Goal: Book appointment/travel/reservation

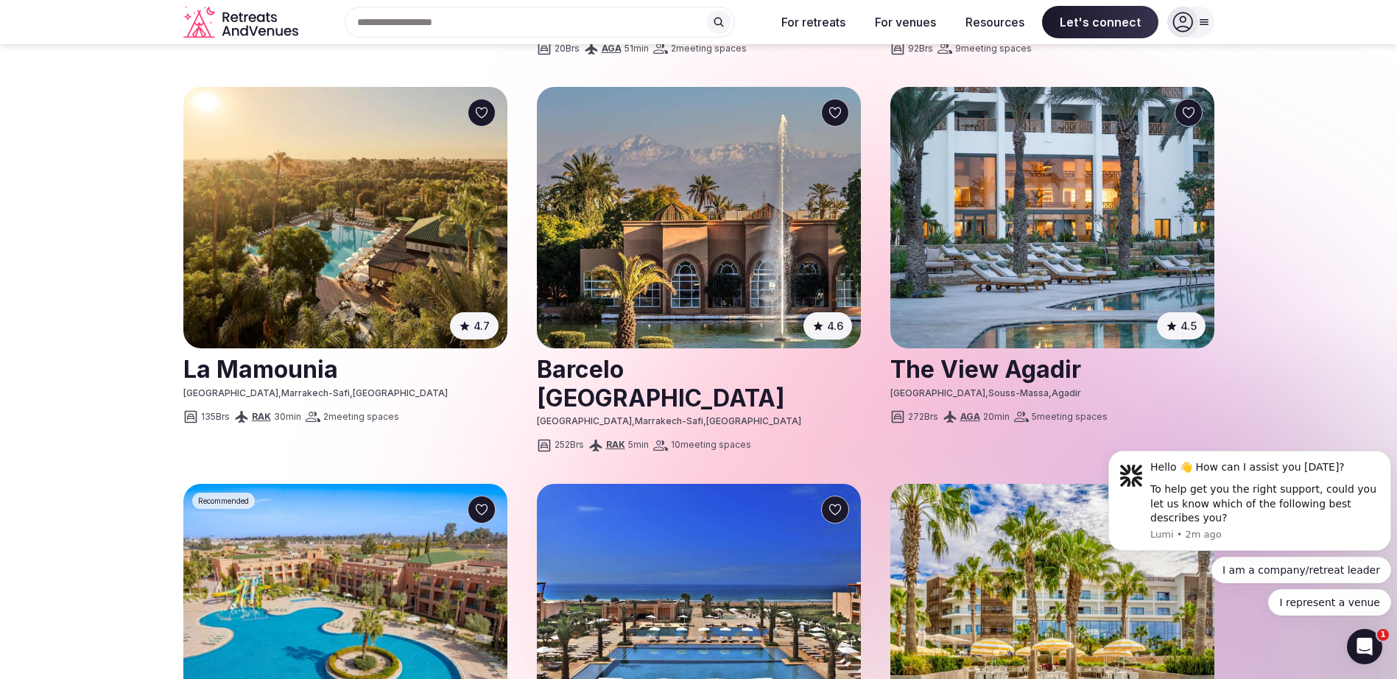
scroll to position [1694, 0]
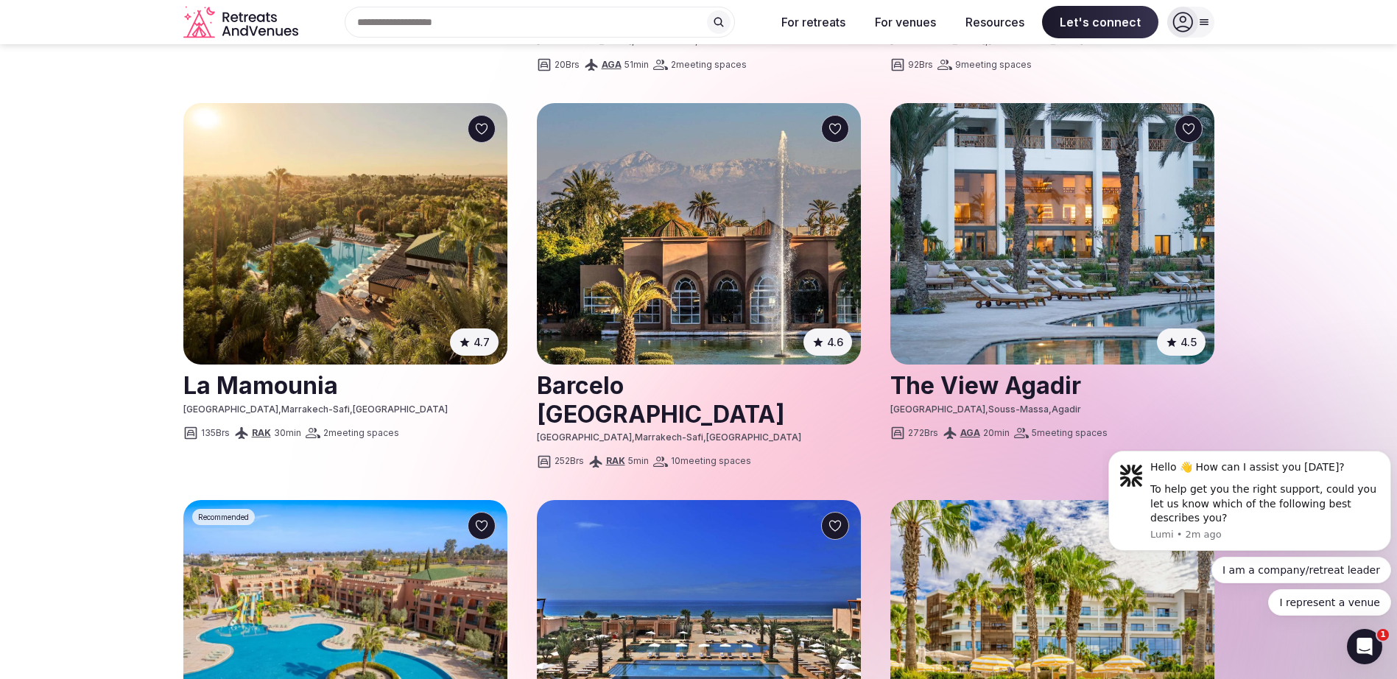
click at [997, 197] on img at bounding box center [1052, 233] width 324 height 261
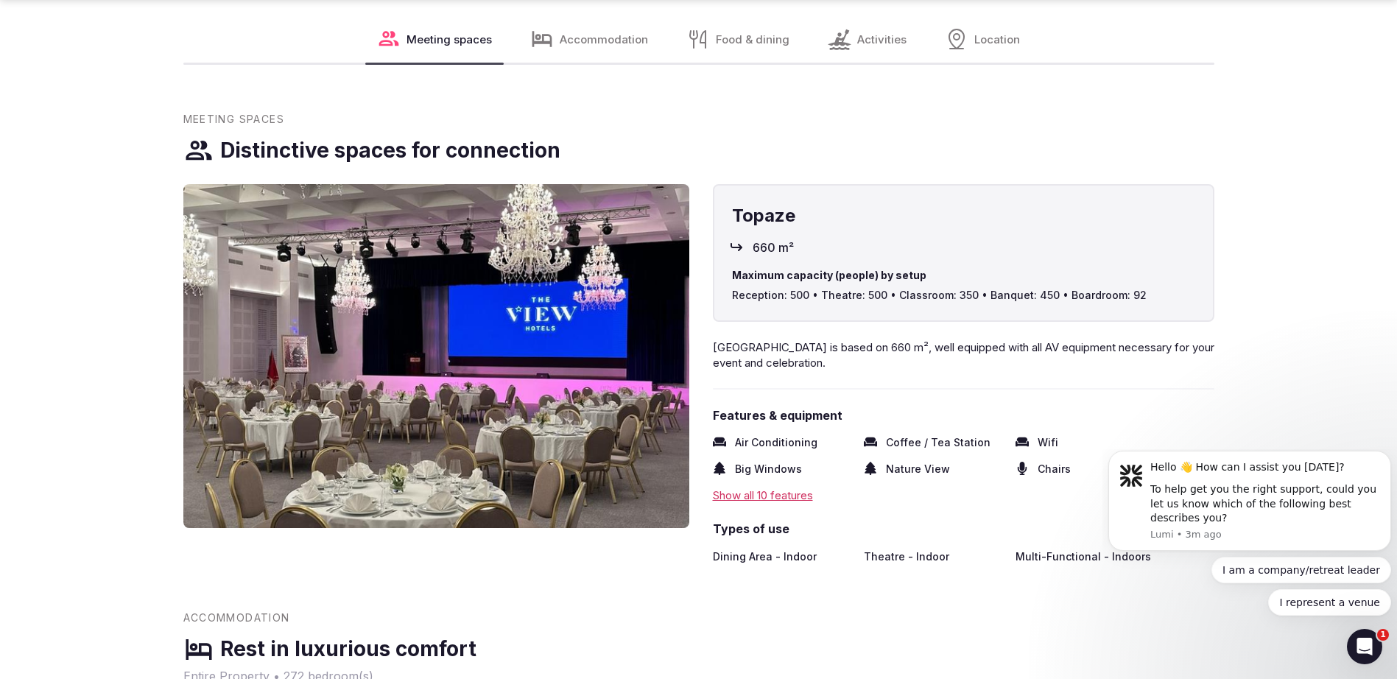
scroll to position [993, 0]
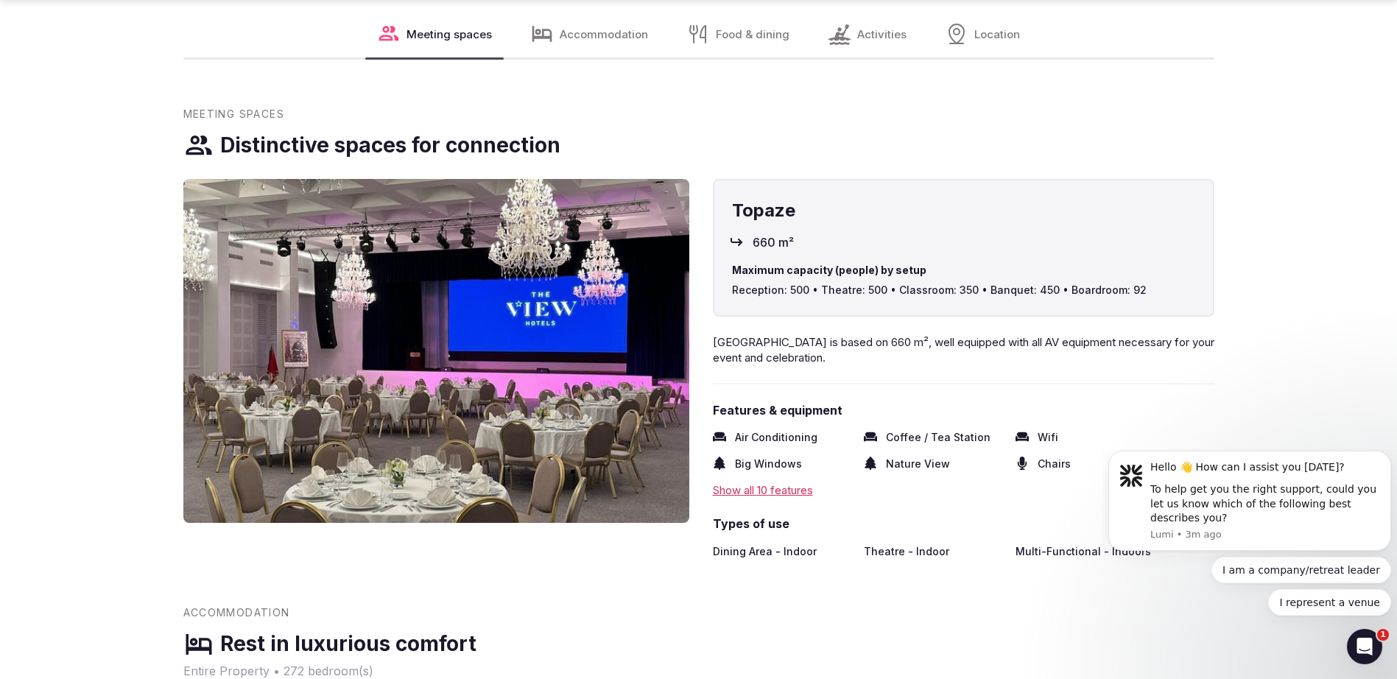
click at [786, 491] on div "Show all 10 features" at bounding box center [963, 489] width 501 height 15
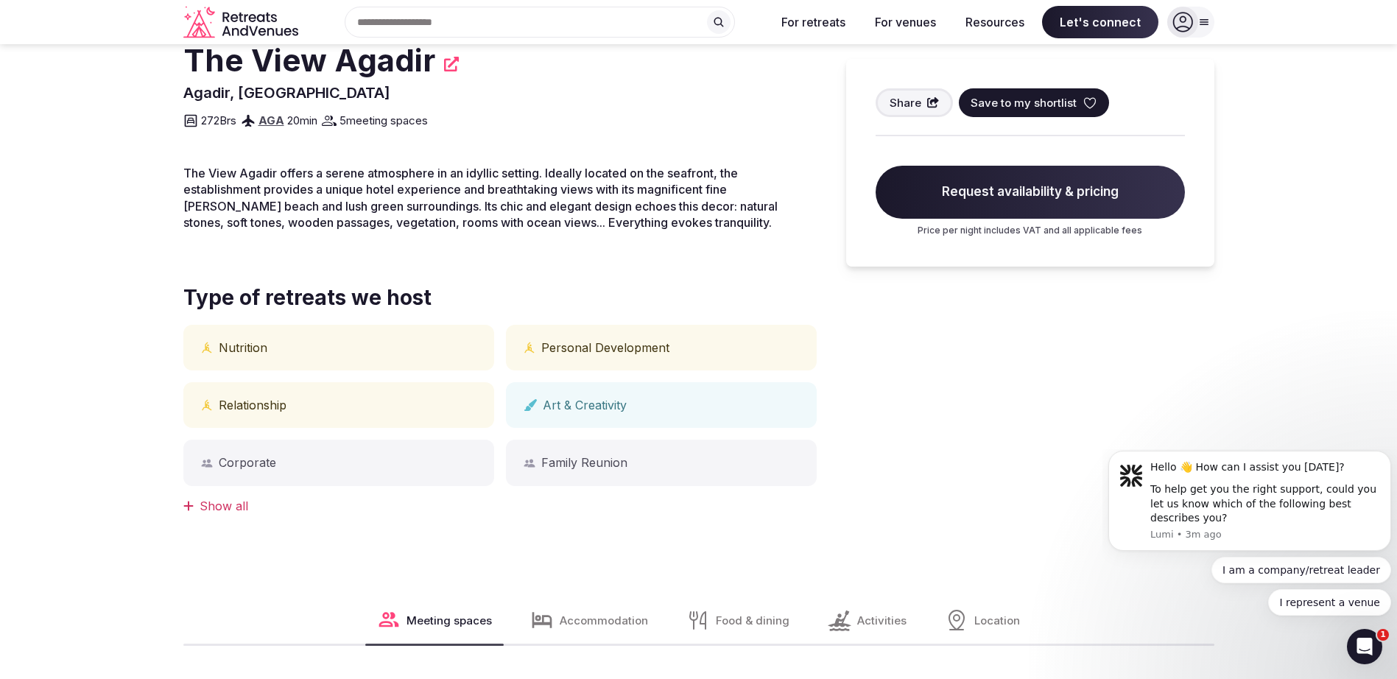
scroll to position [385, 0]
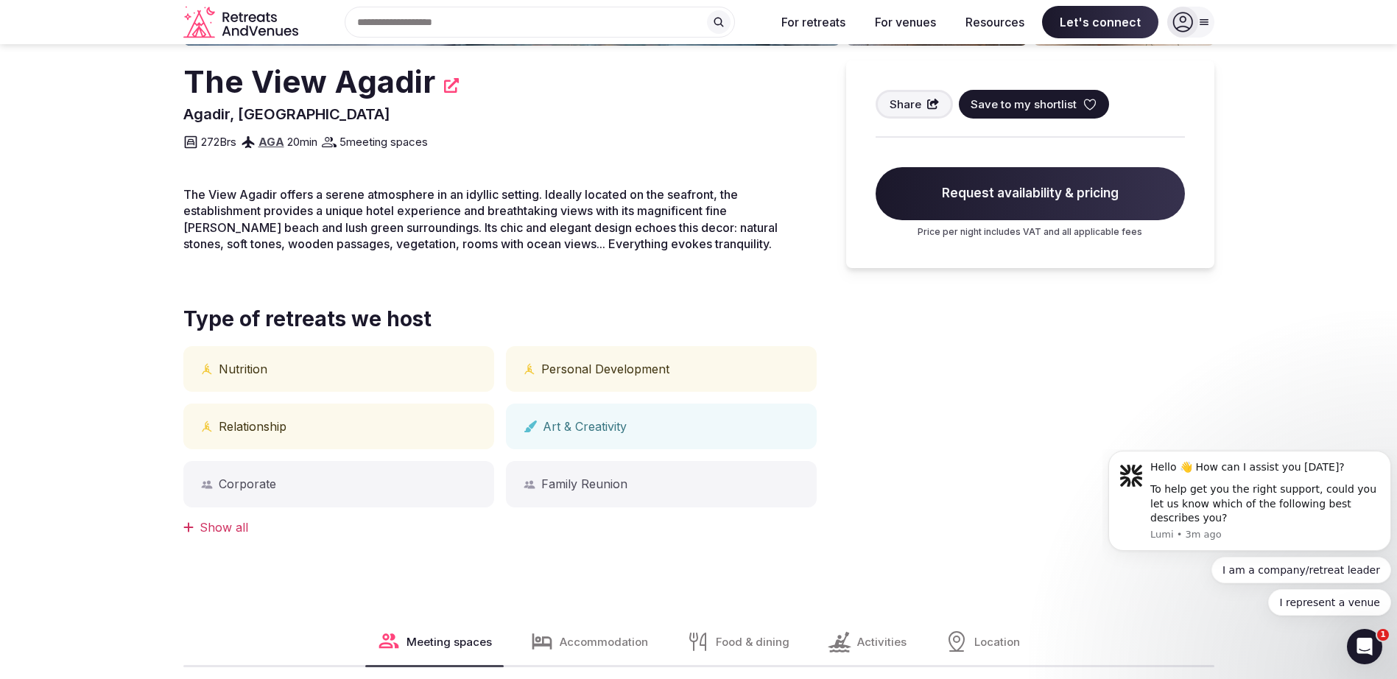
click at [360, 490] on div "Corporate" at bounding box center [338, 484] width 311 height 46
click at [267, 484] on div "Corporate" at bounding box center [338, 484] width 311 height 46
click at [328, 430] on div "Relationship" at bounding box center [338, 427] width 311 height 46
click at [228, 526] on div "Show all" at bounding box center [499, 527] width 633 height 16
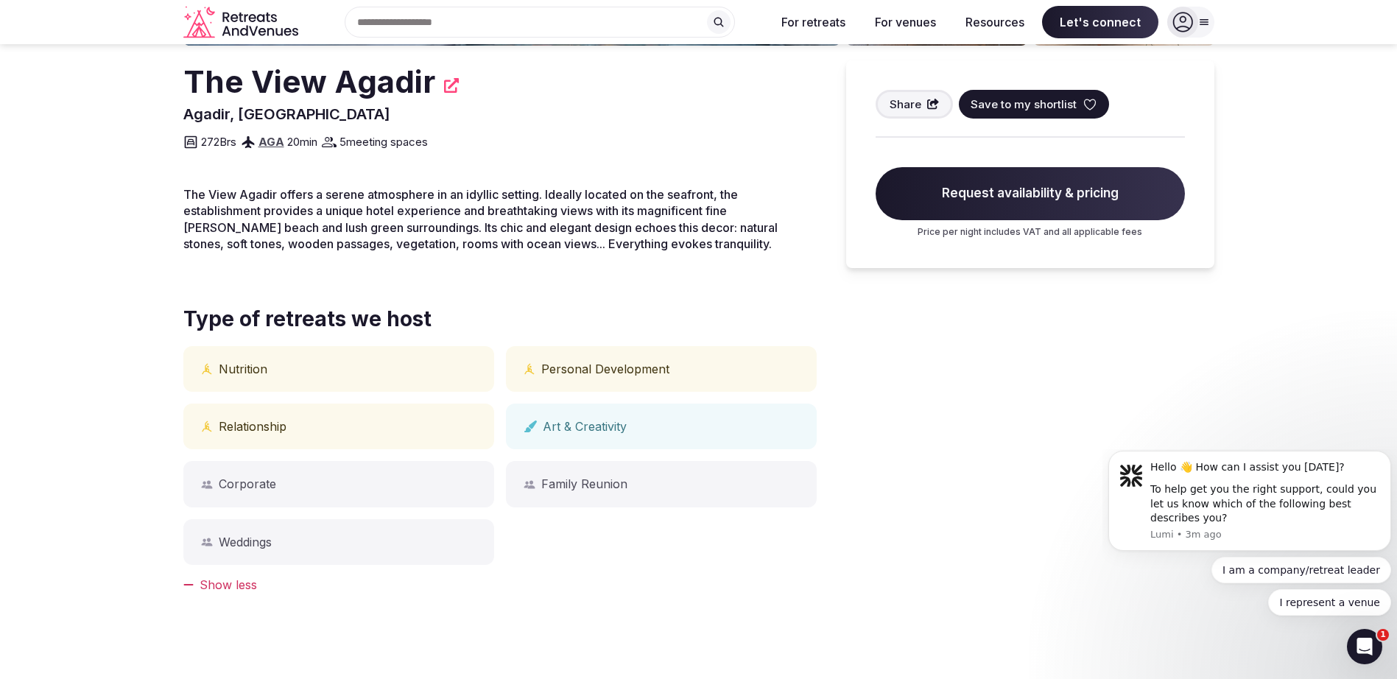
scroll to position [312, 0]
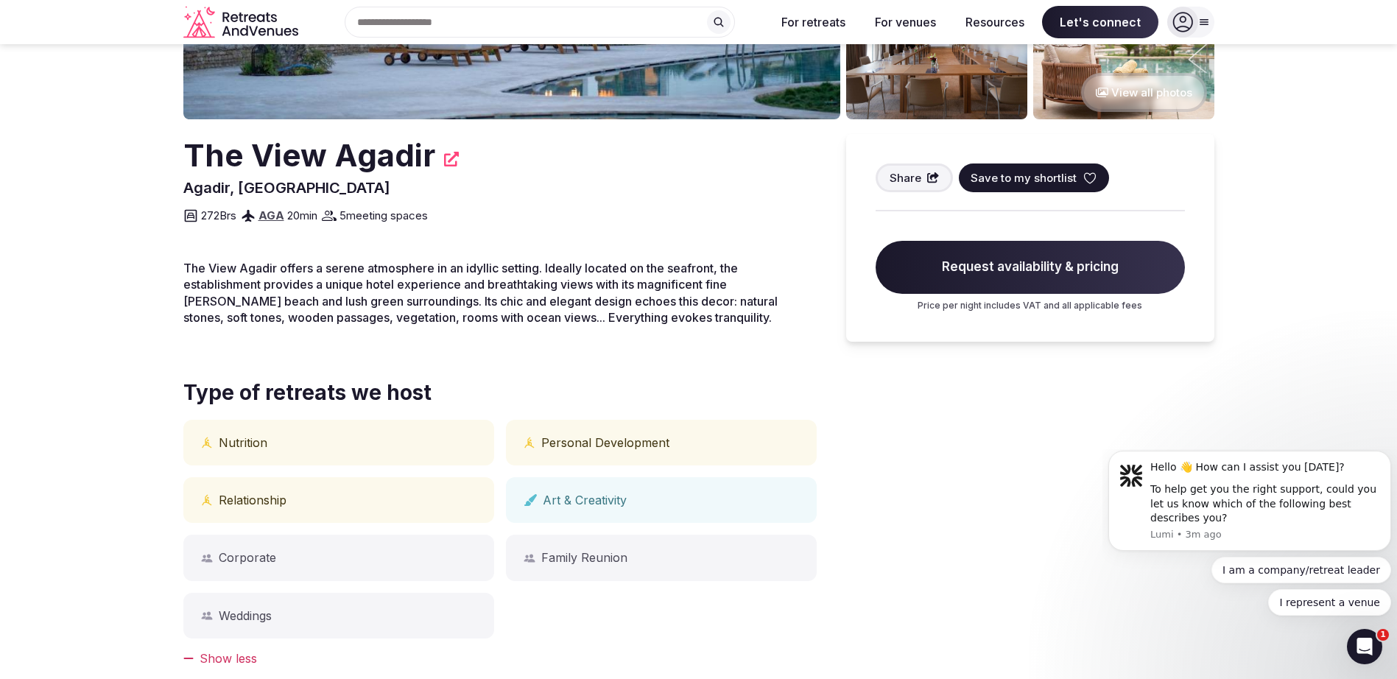
click at [565, 451] on div "Personal Development" at bounding box center [661, 443] width 311 height 46
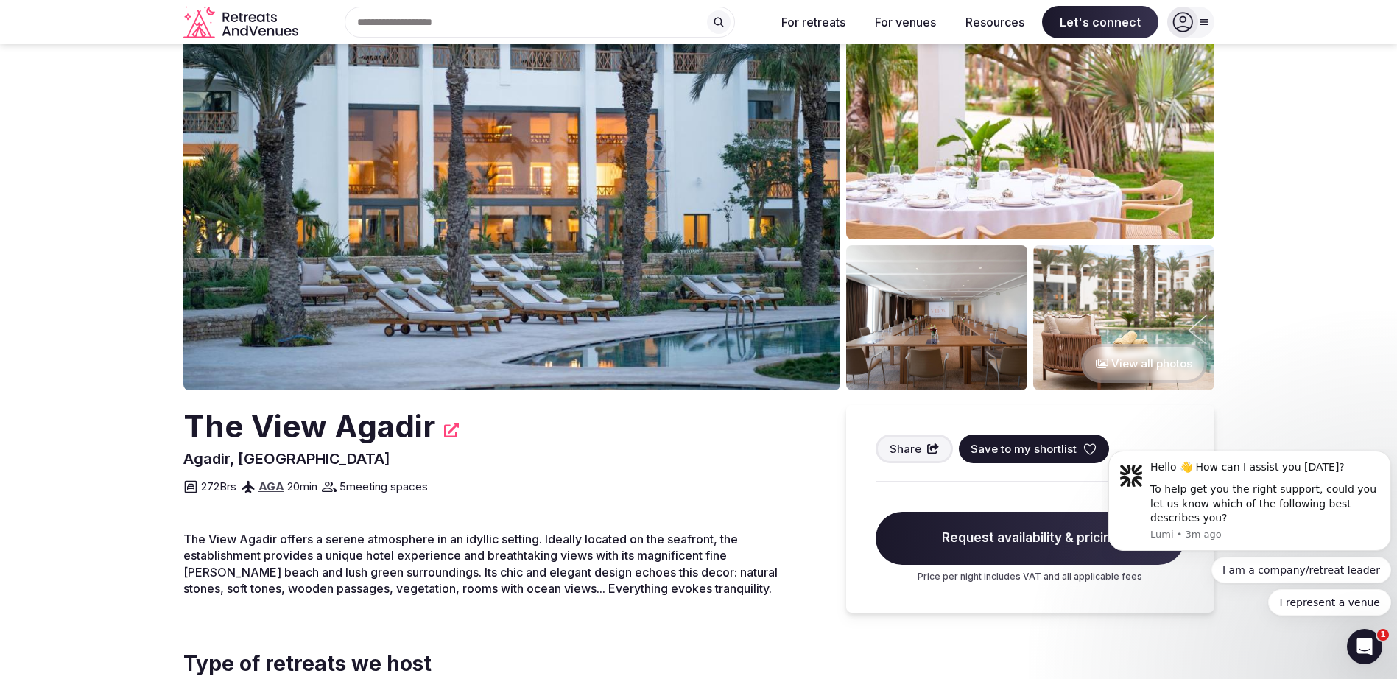
scroll to position [17, 0]
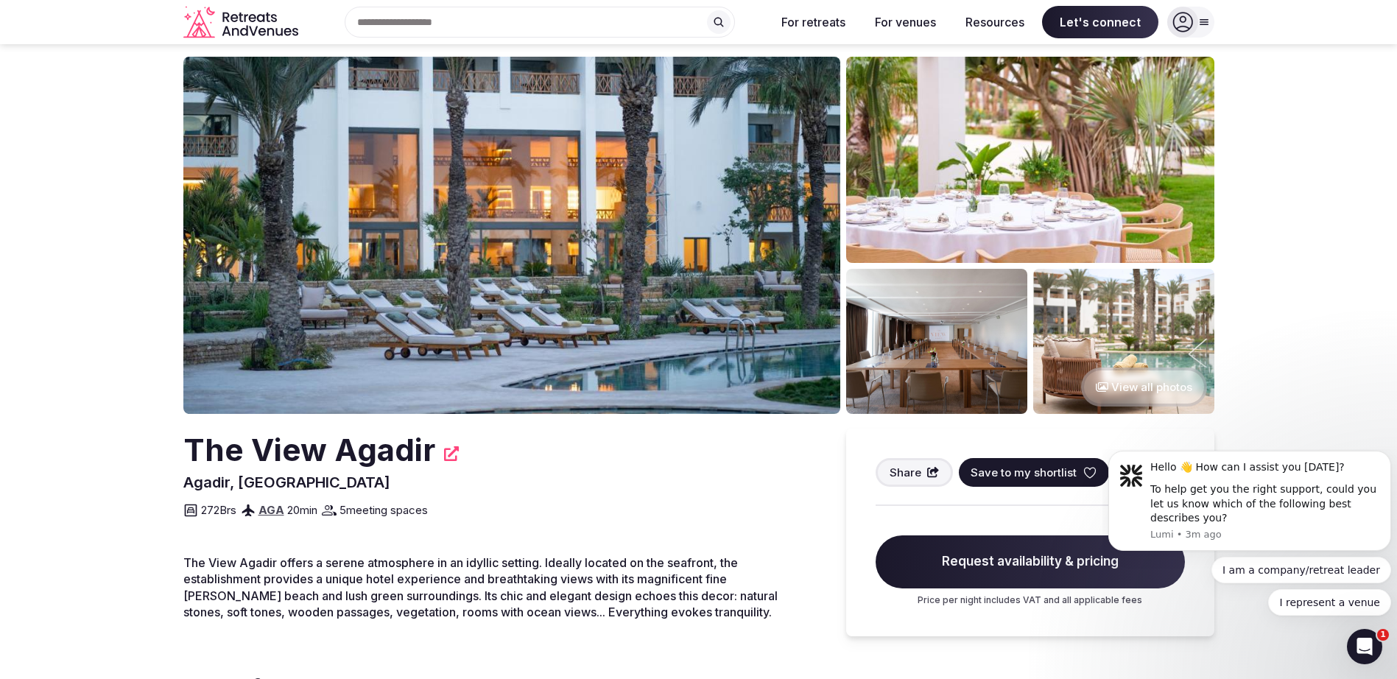
click at [904, 365] on img at bounding box center [936, 341] width 181 height 145
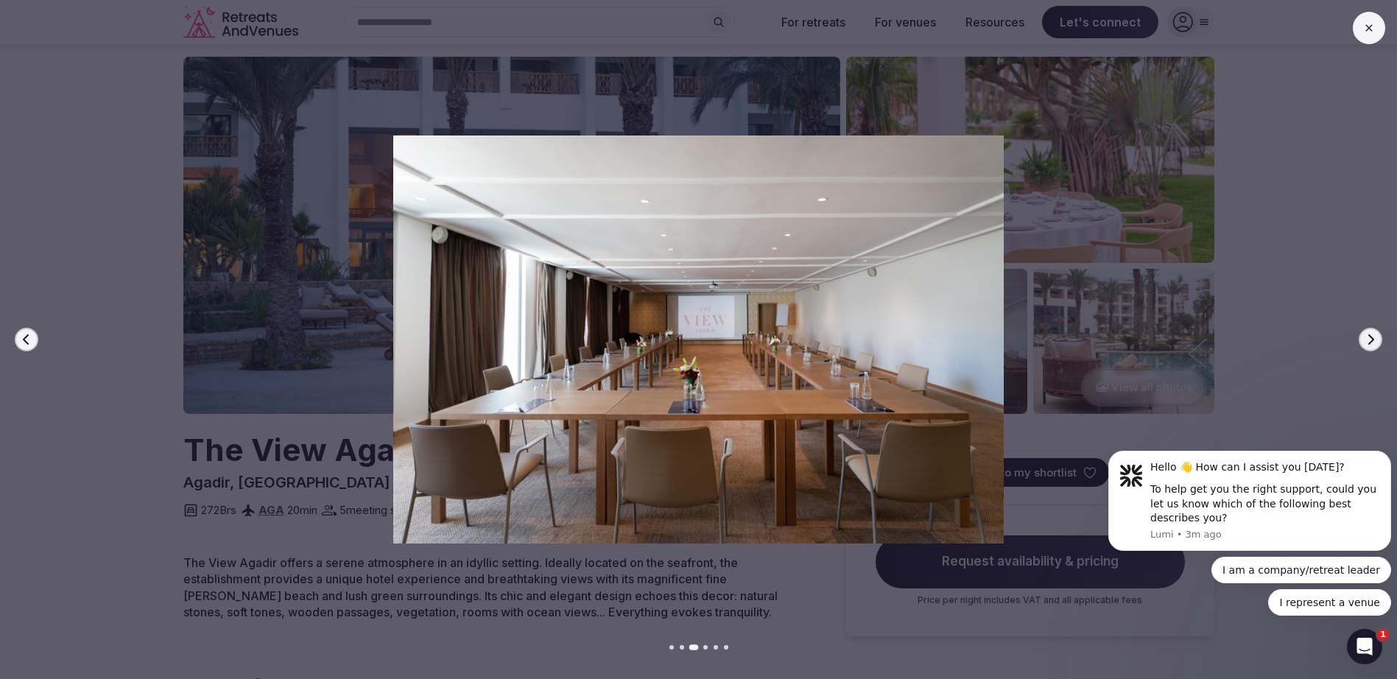
click at [1370, 339] on icon "button" at bounding box center [1371, 340] width 12 height 12
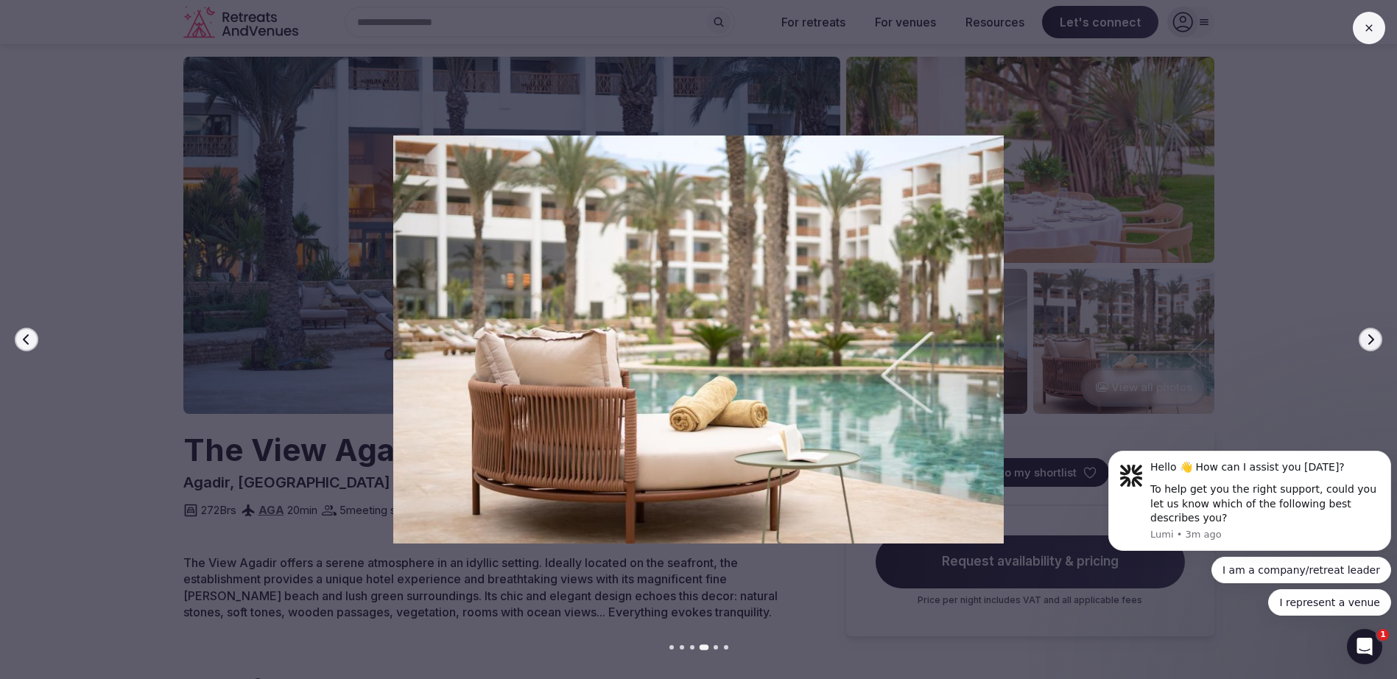
click at [1370, 339] on icon "button" at bounding box center [1371, 340] width 12 height 12
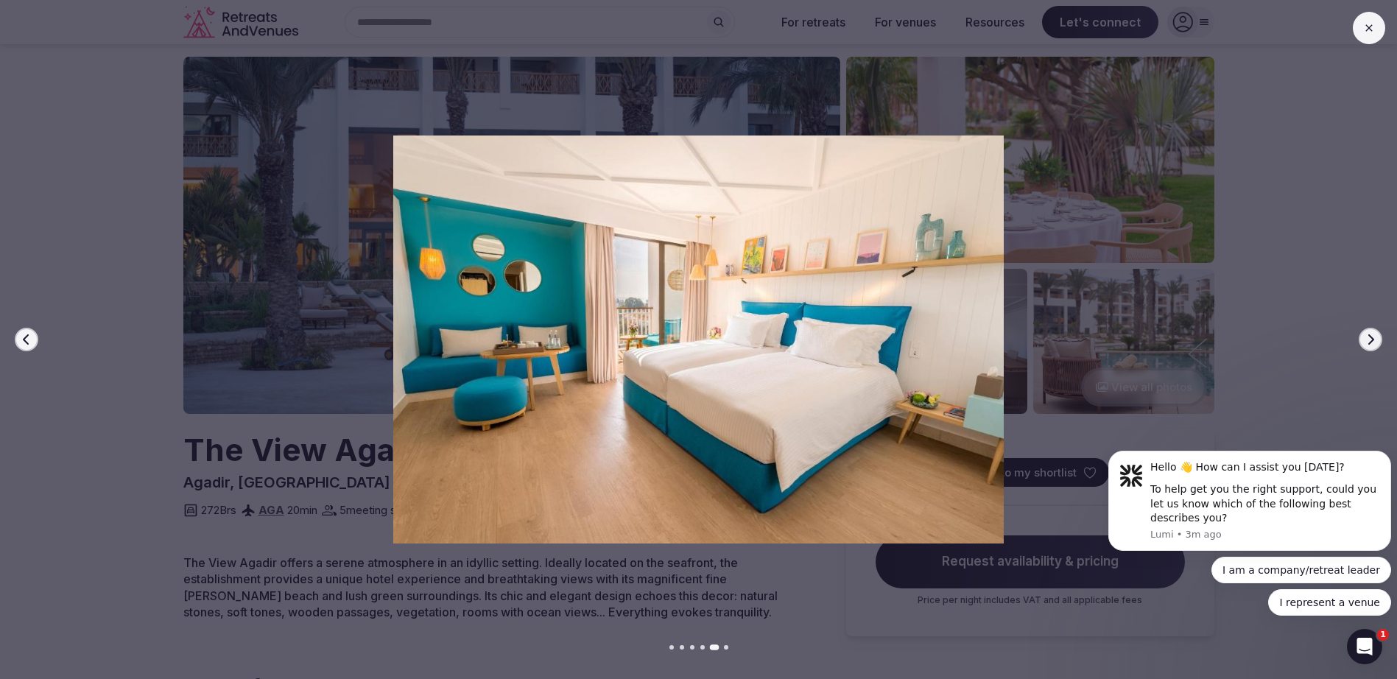
click at [1370, 339] on icon "button" at bounding box center [1371, 340] width 12 height 12
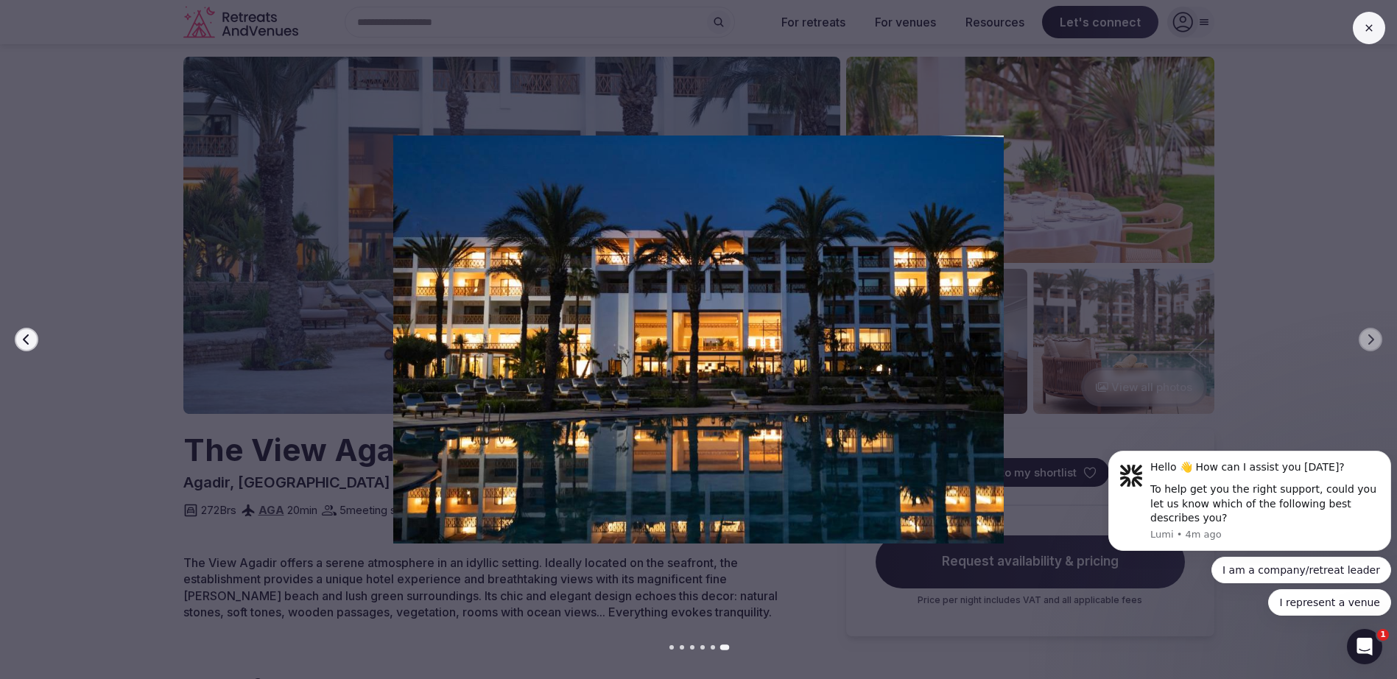
click html "Hello 👋 How can I assist you [DATE]? To help get you the right support, could y…"
click at [1374, 24] on button at bounding box center [1369, 28] width 32 height 32
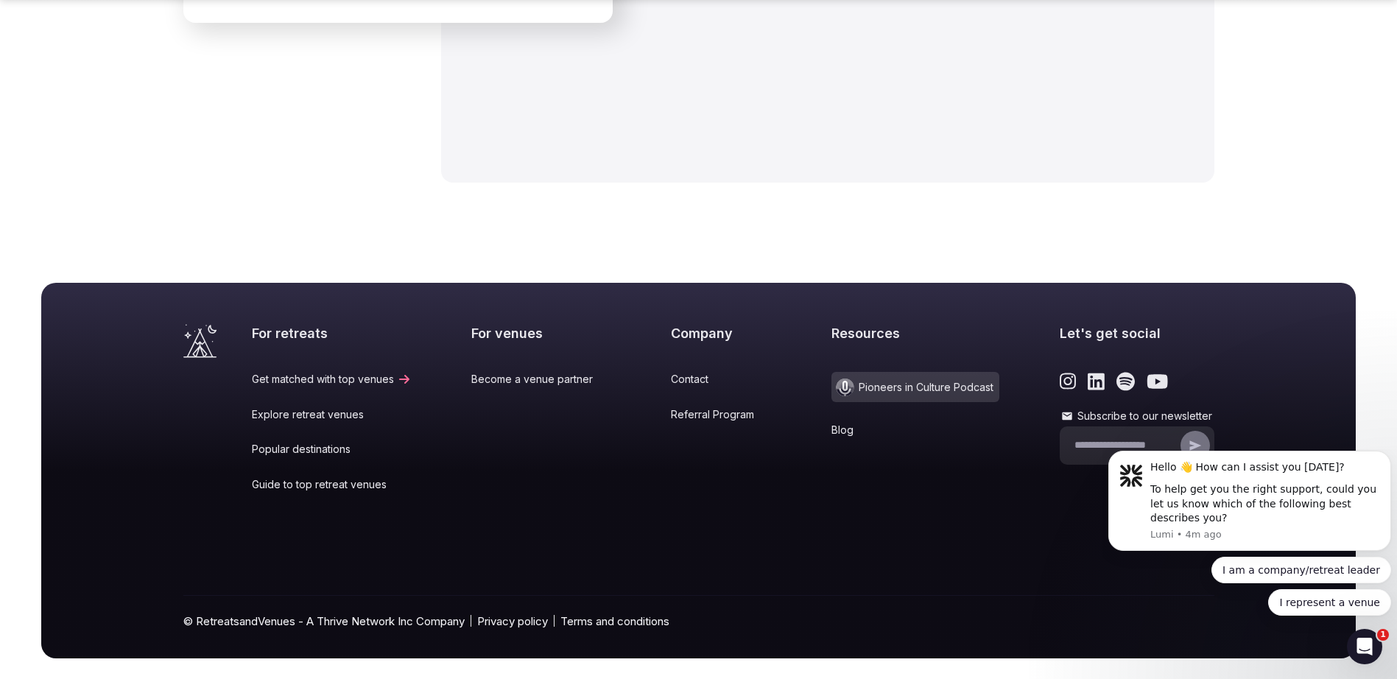
scroll to position [4050, 0]
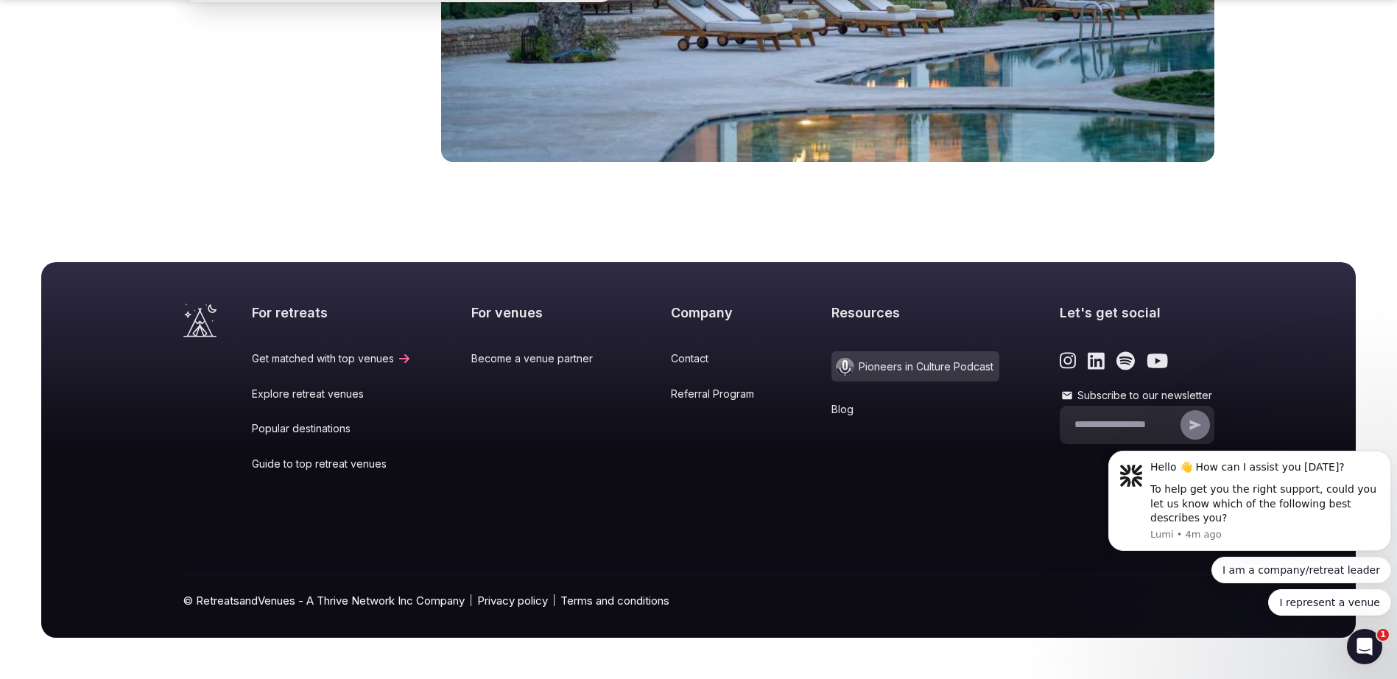
click at [345, 394] on link "Explore retreat venues" at bounding box center [332, 394] width 160 height 15
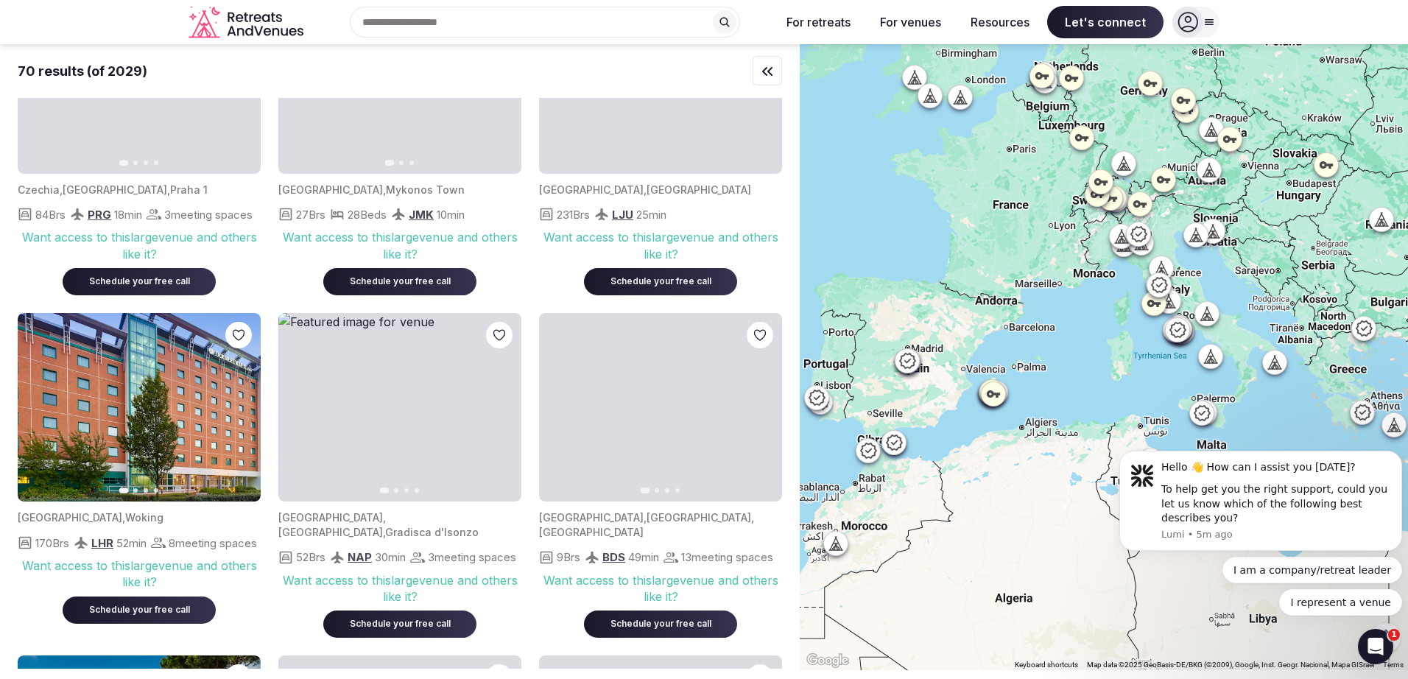
scroll to position [2725, 0]
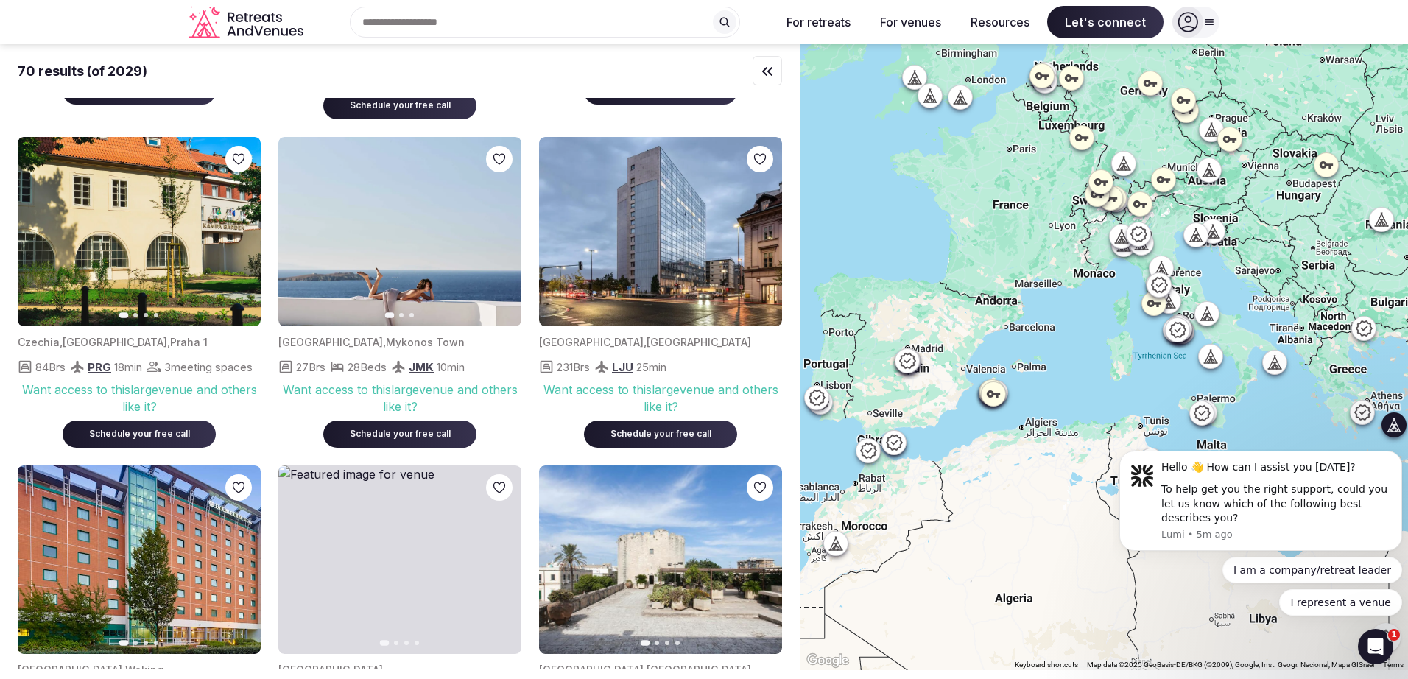
click at [460, 250] on img at bounding box center [399, 231] width 243 height 189
click at [462, 256] on img at bounding box center [399, 231] width 243 height 189
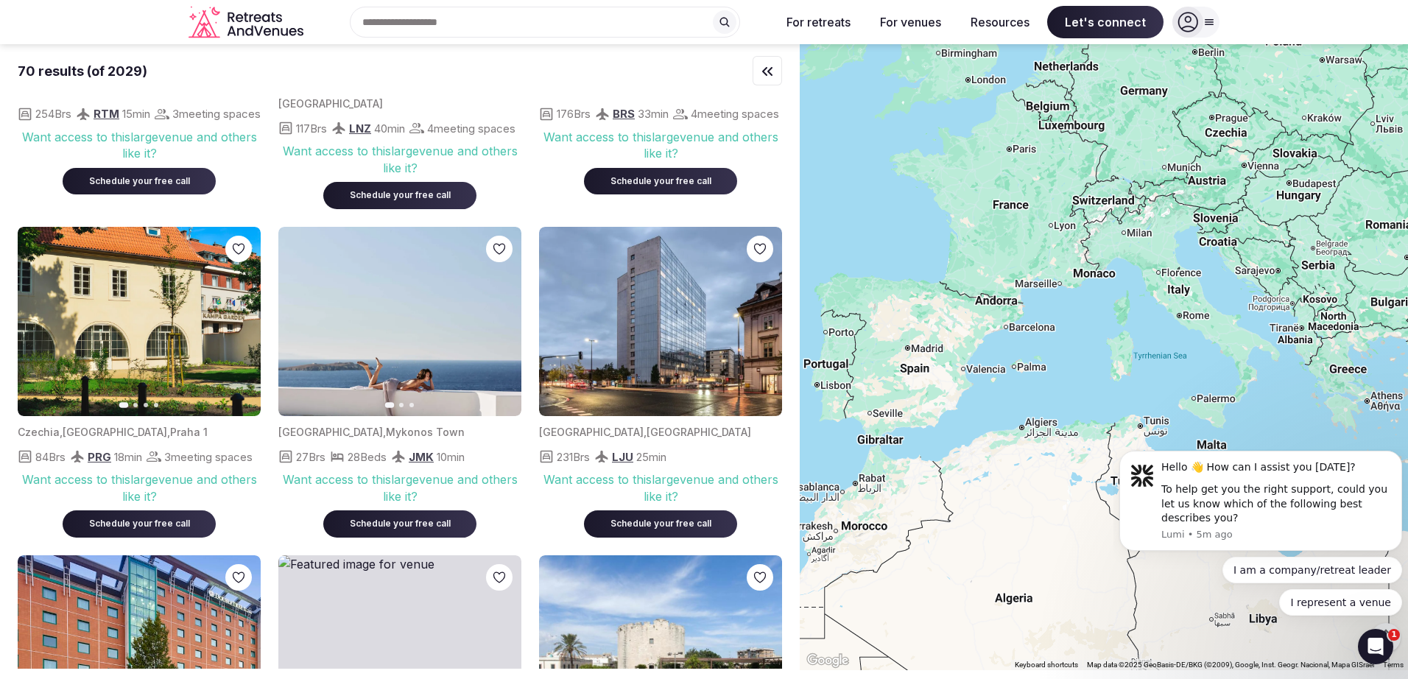
scroll to position [2357, 0]
